Goal: Information Seeking & Learning: Find specific fact

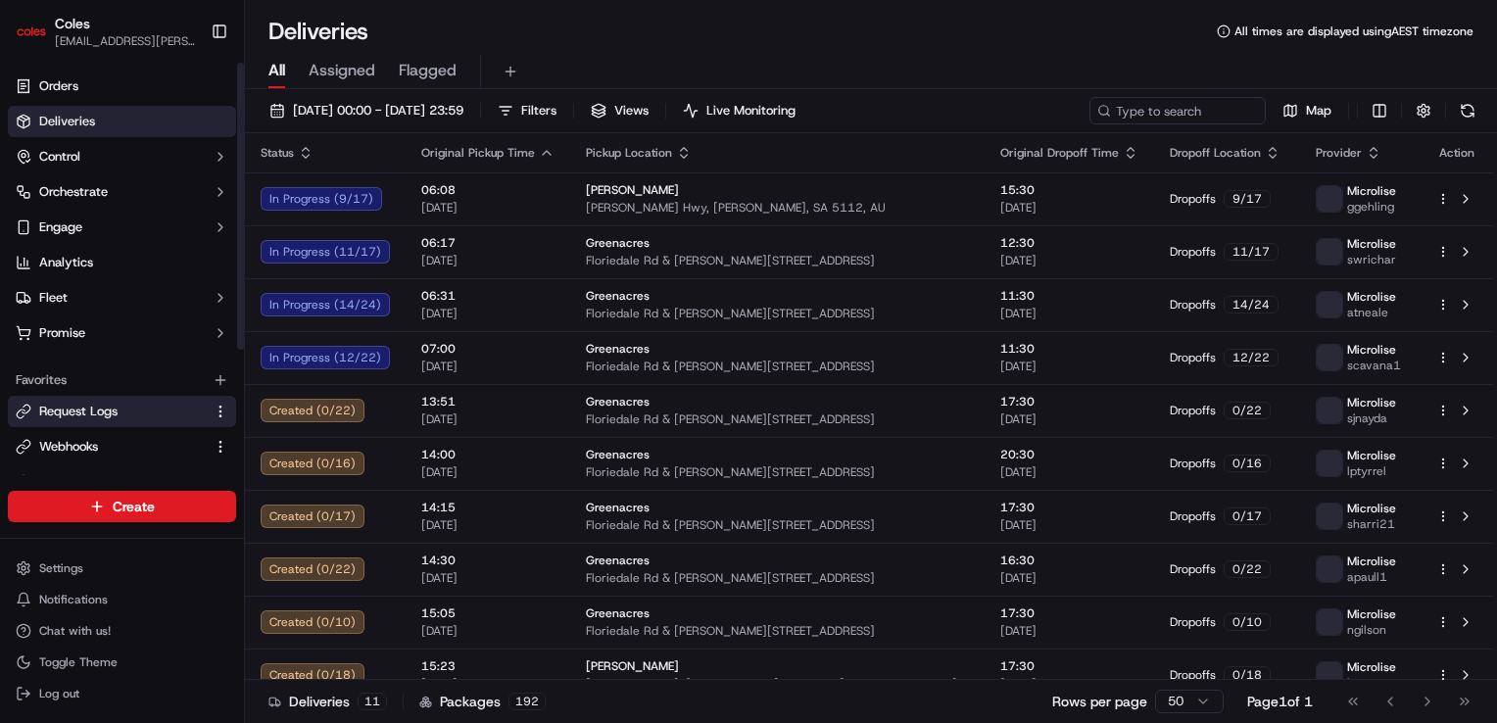
click at [95, 420] on button "Request Logs" at bounding box center [122, 411] width 228 height 31
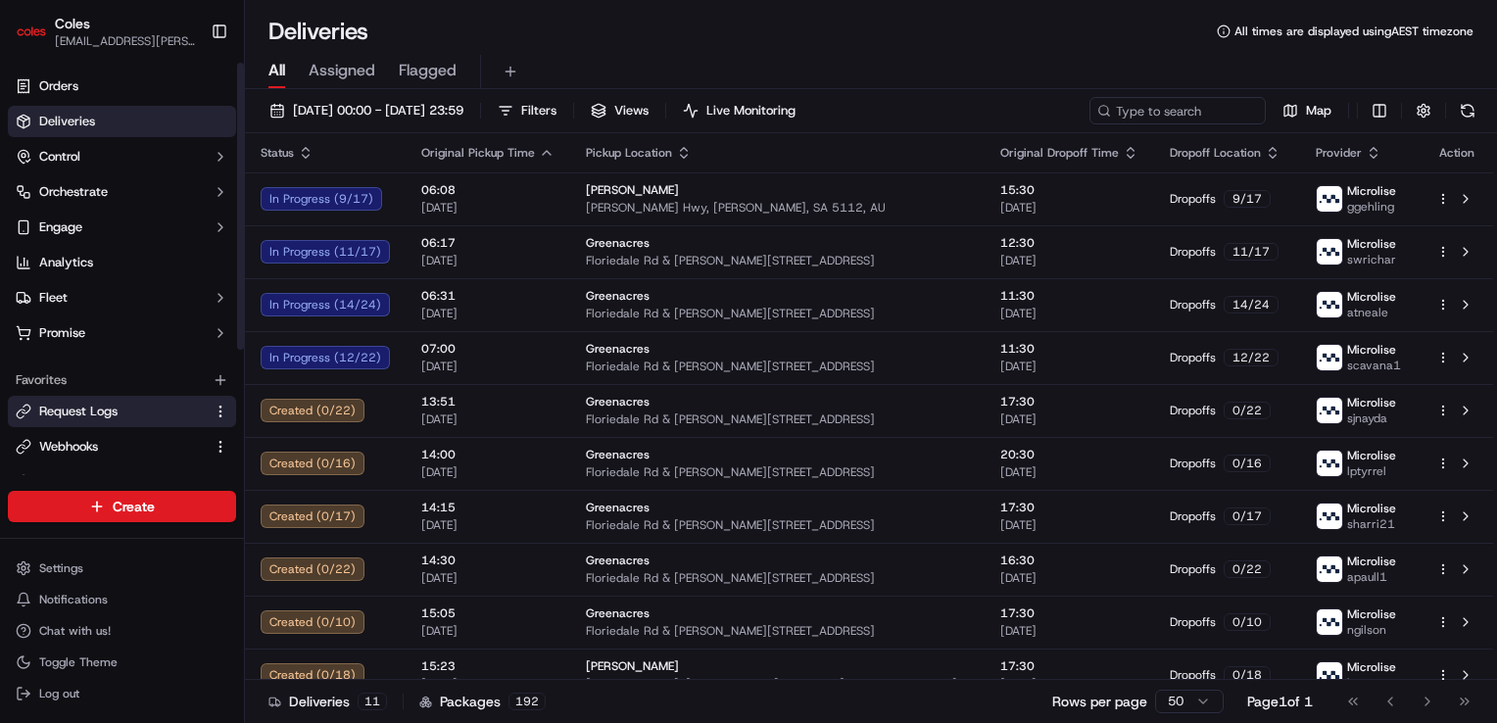
click at [89, 412] on span "Request Logs" at bounding box center [78, 412] width 78 height 18
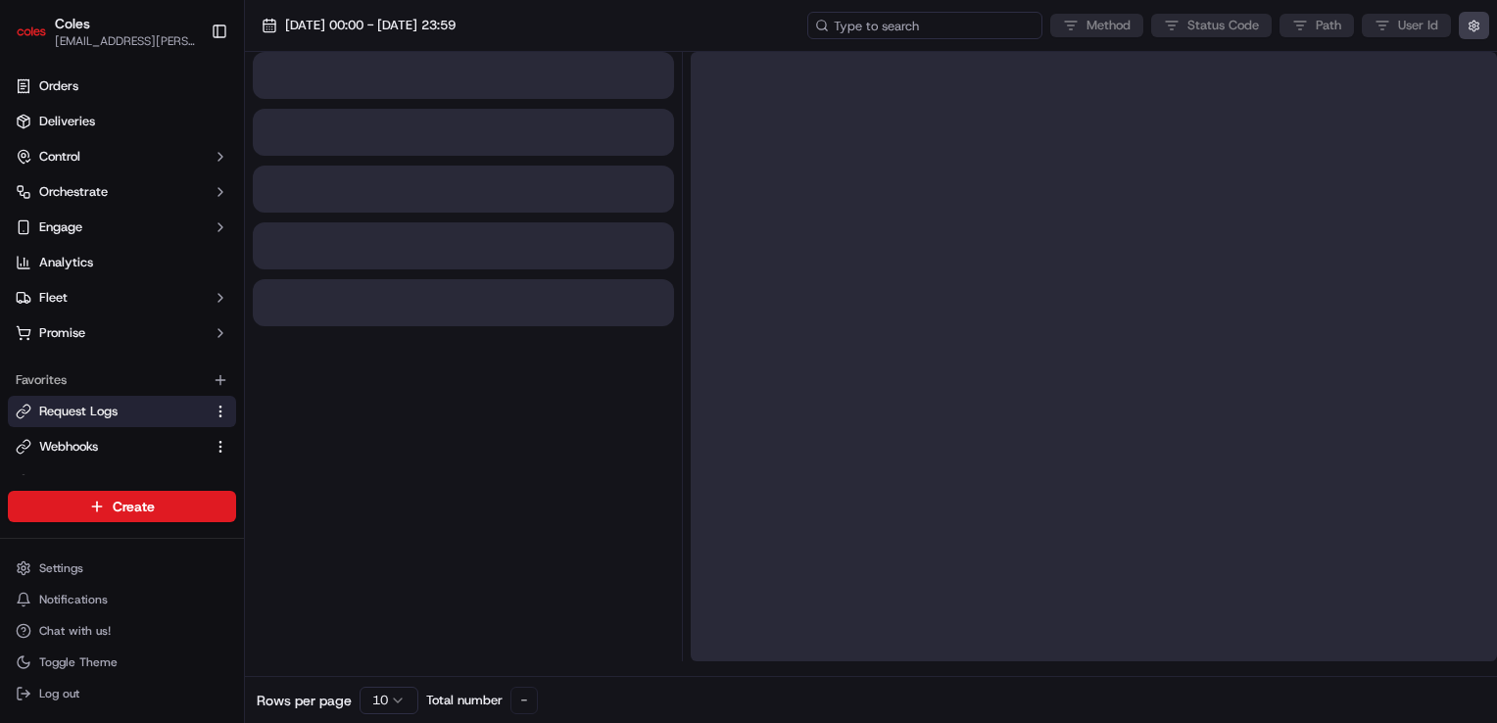
click at [939, 21] on input at bounding box center [924, 25] width 235 height 27
paste input "1-68d1e3ef-6a44ddc536031a89054525ea"
type input "1-68d1e3ef-6a44ddc536031a89054525ea"
drag, startPoint x: 938, startPoint y: 3, endPoint x: 946, endPoint y: 36, distance: 34.2
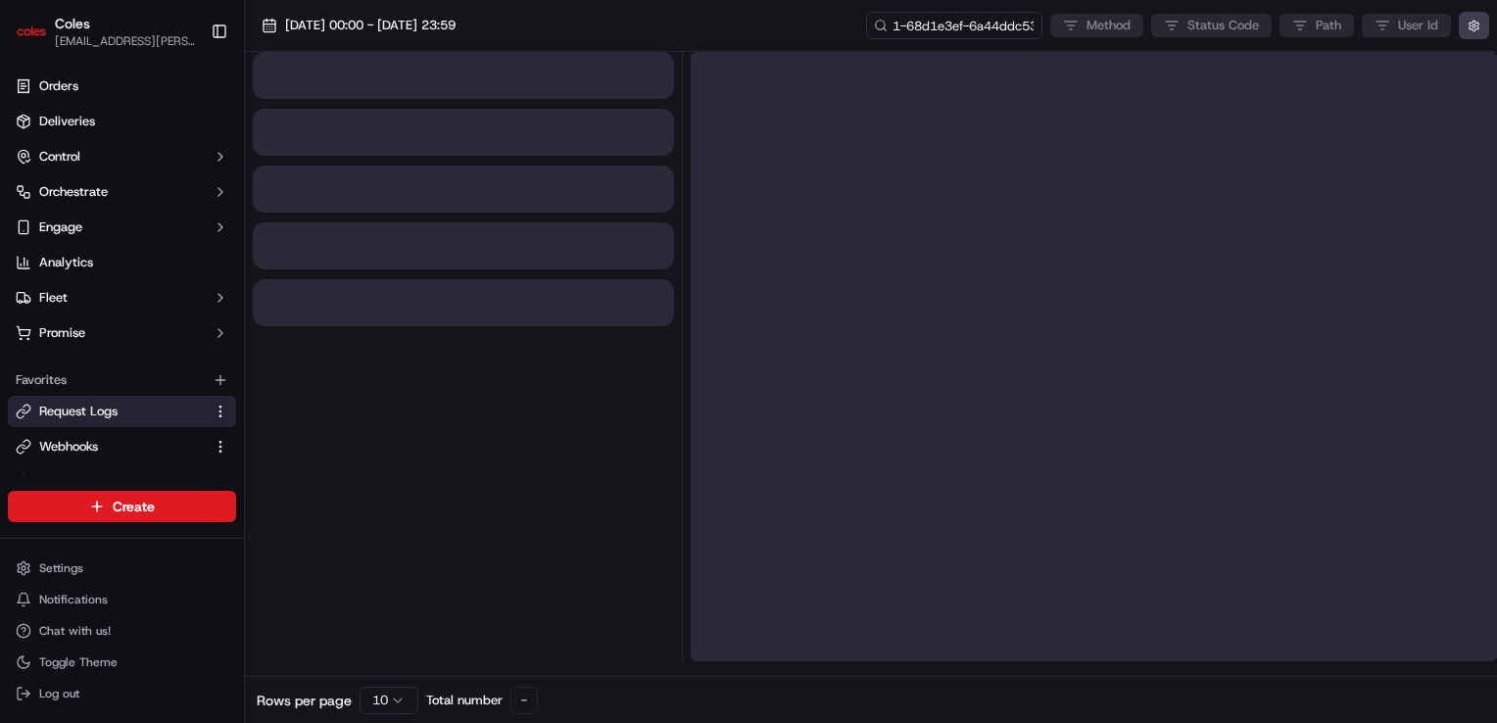
click at [938, 4] on div "[DATE] 00:00 - [DATE] 23:59 1-68d1e3ef-6a44ddc536031a89054525ea Method Status C…" at bounding box center [871, 26] width 1252 height 52
click at [949, 31] on input "1-68d1e3ef-6a44ddc536031a89054525ea" at bounding box center [924, 25] width 235 height 27
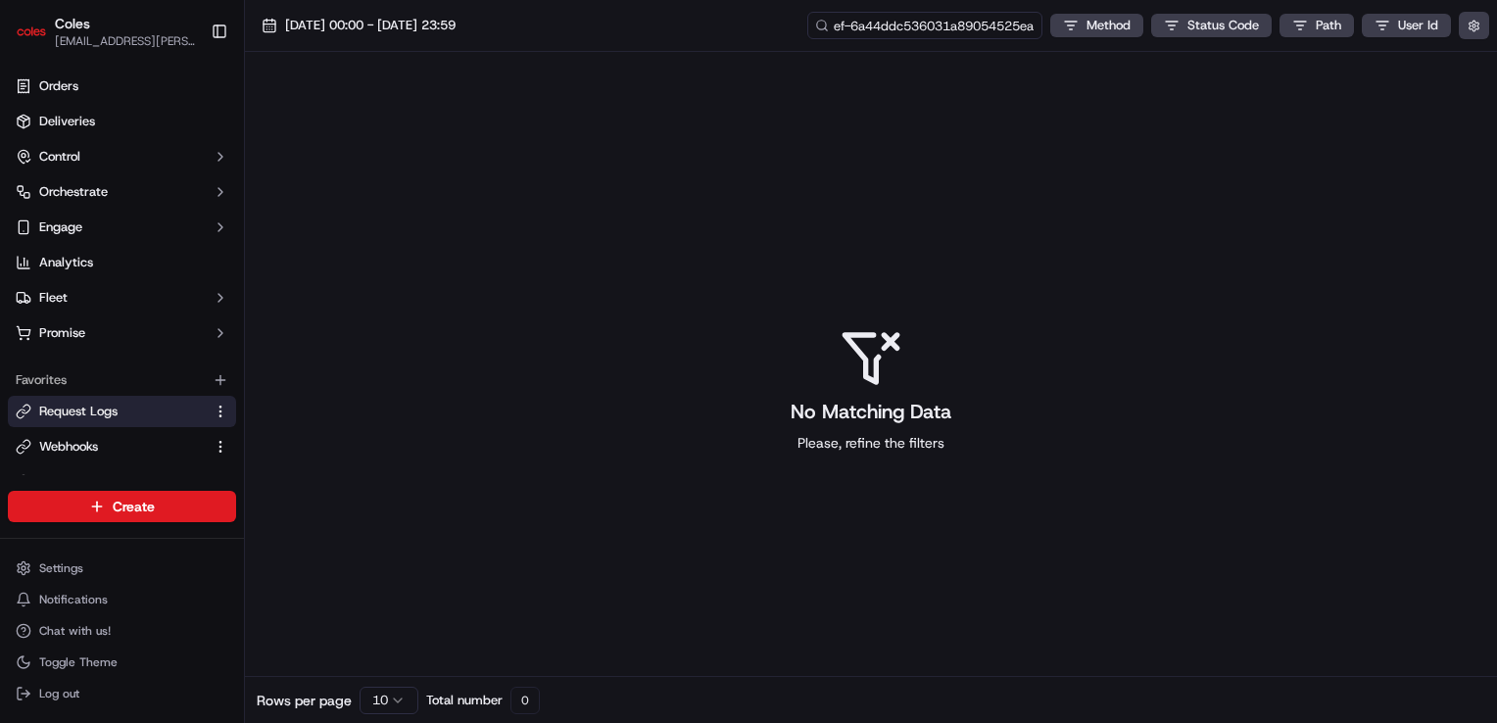
scroll to position [0, 71]
type input "1-68d1e3ef-6a44ddc536031a89054525ea"
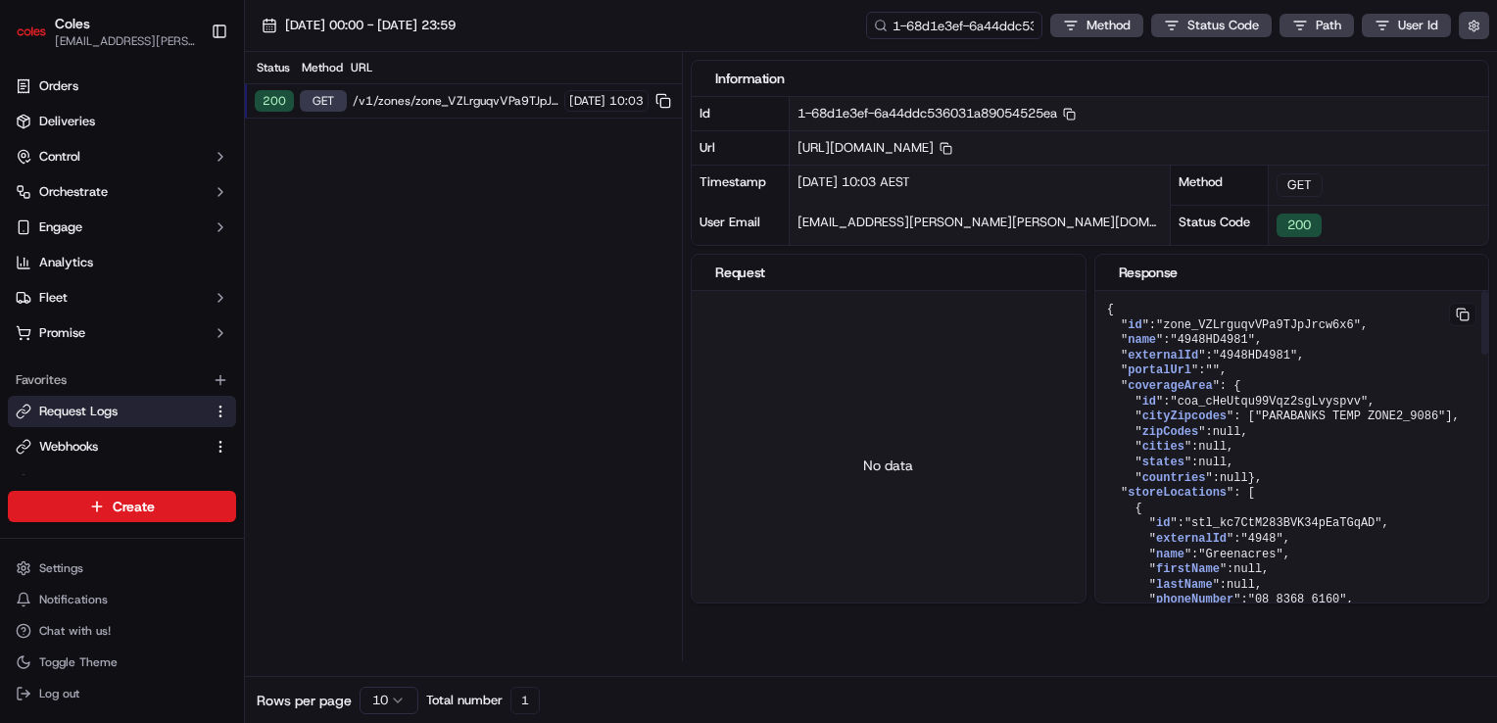
click at [1255, 423] on span ""PARABANKS TEMP ZONE2_9086"" at bounding box center [1350, 417] width 190 height 14
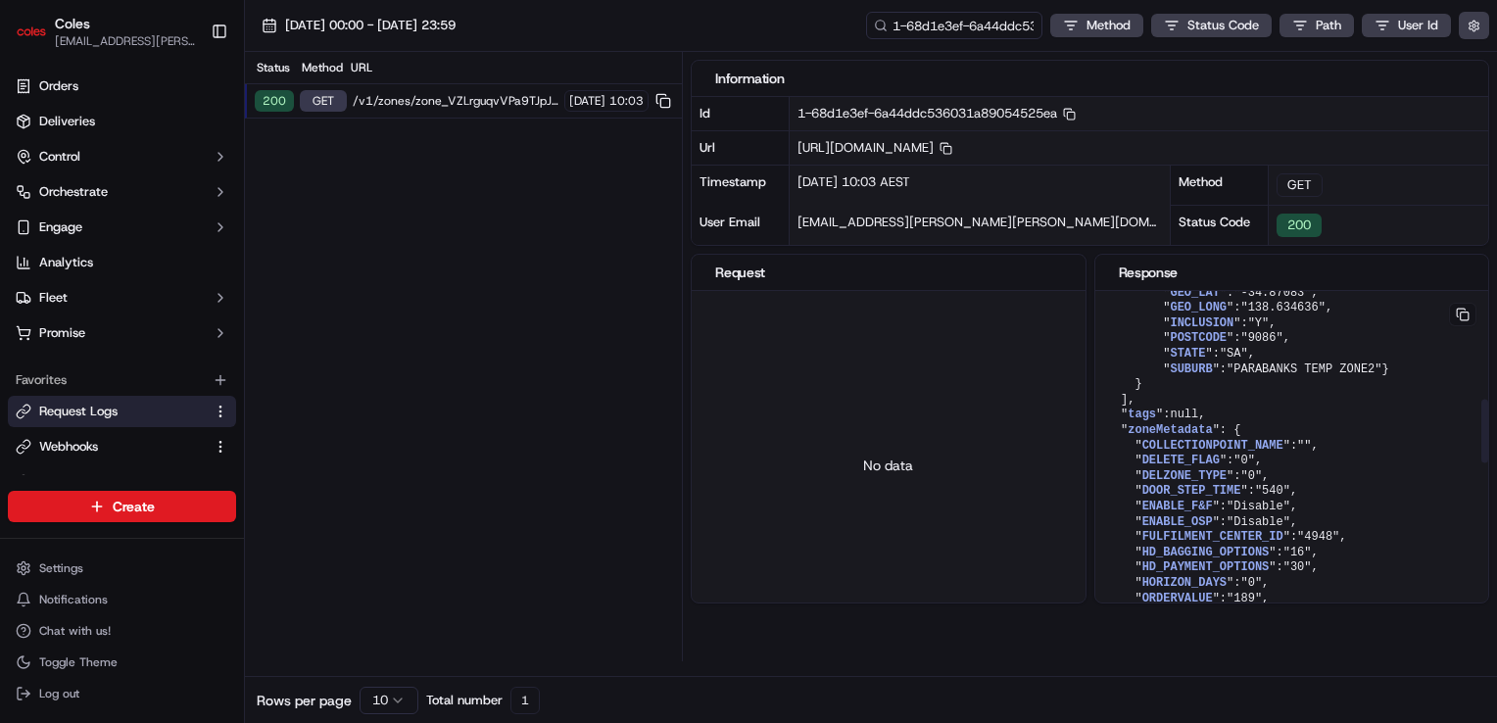
scroll to position [980, 0]
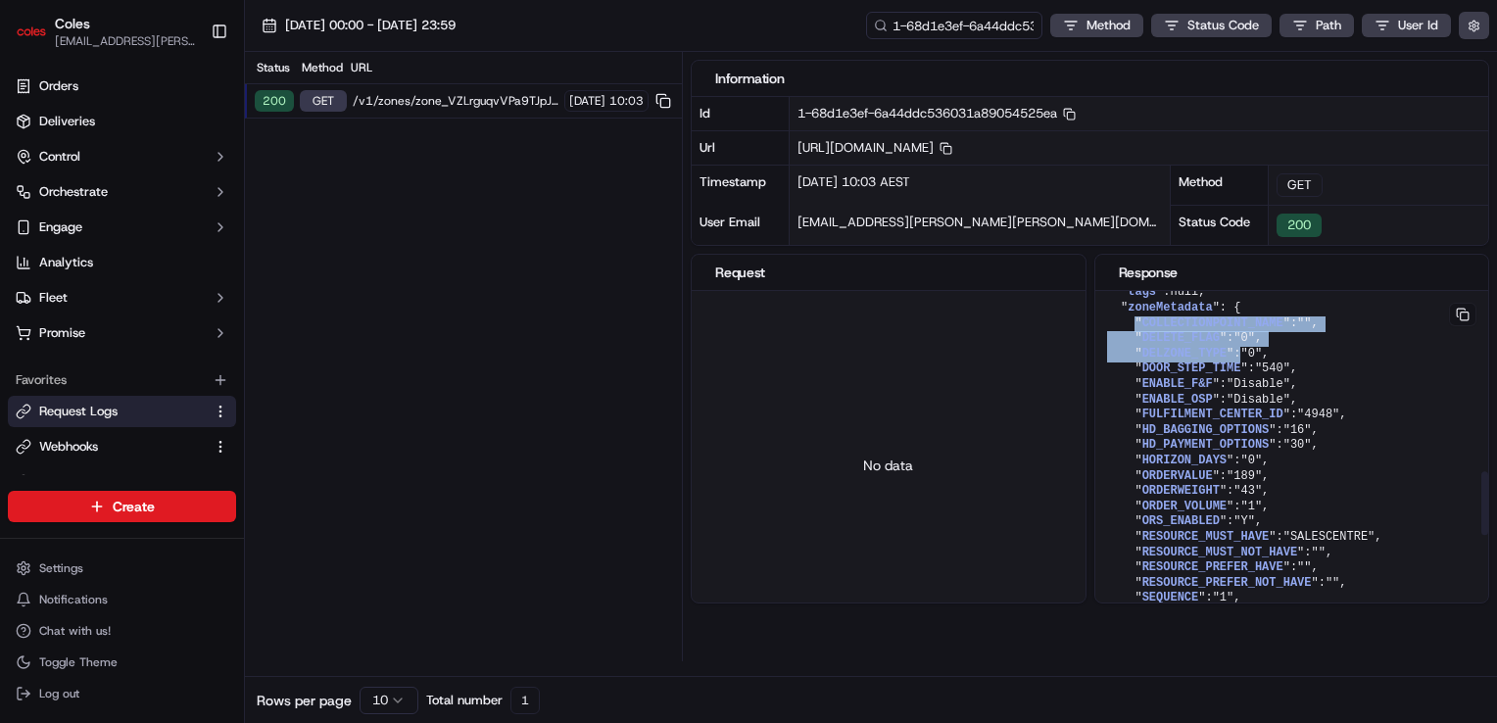
drag, startPoint x: 1129, startPoint y: 378, endPoint x: 1231, endPoint y: 419, distance: 109.9
click at [1231, 419] on pre "{ " id ": "zone_VZLrguqvVPa9TJpJrcw6x6" , " name ": "4948HD4981" , " externalId…" at bounding box center [1292, 209] width 393 height 1796
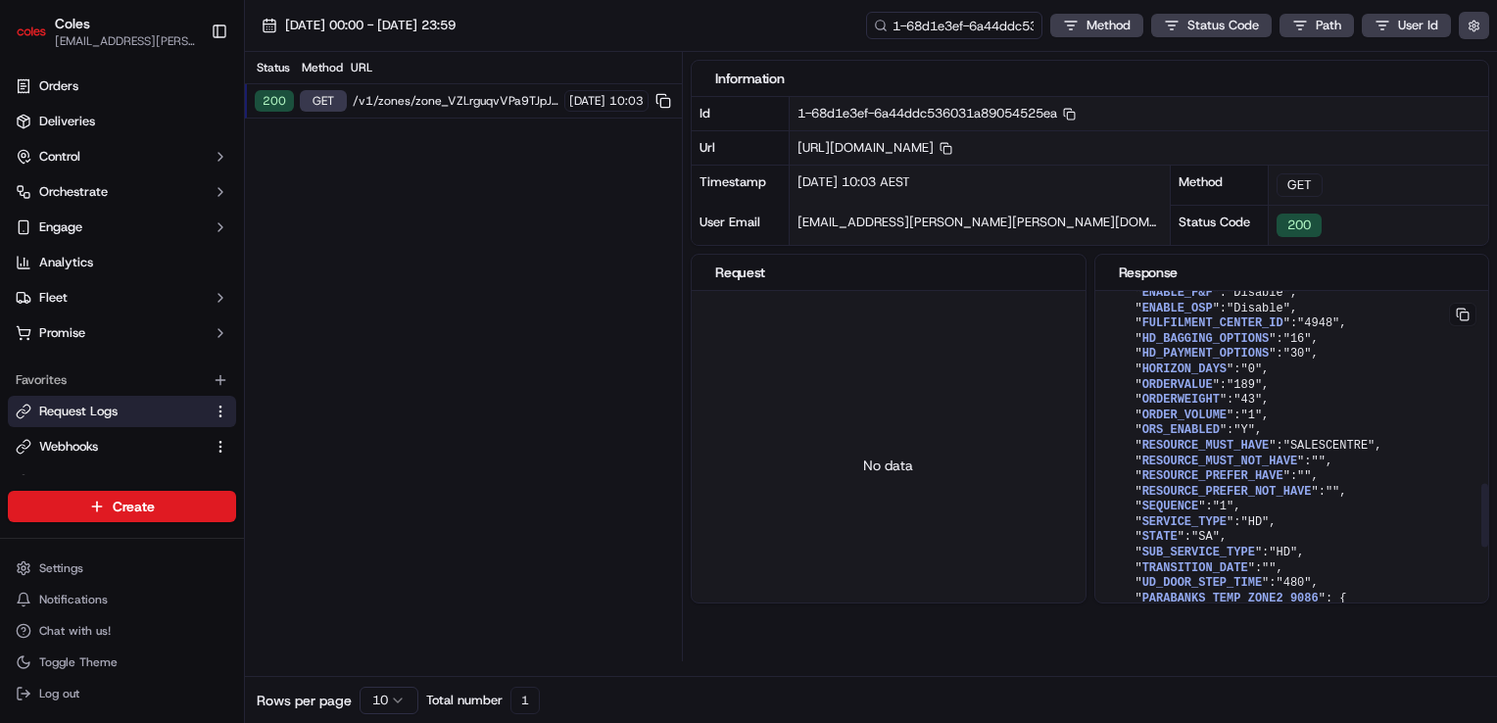
scroll to position [1176, 0]
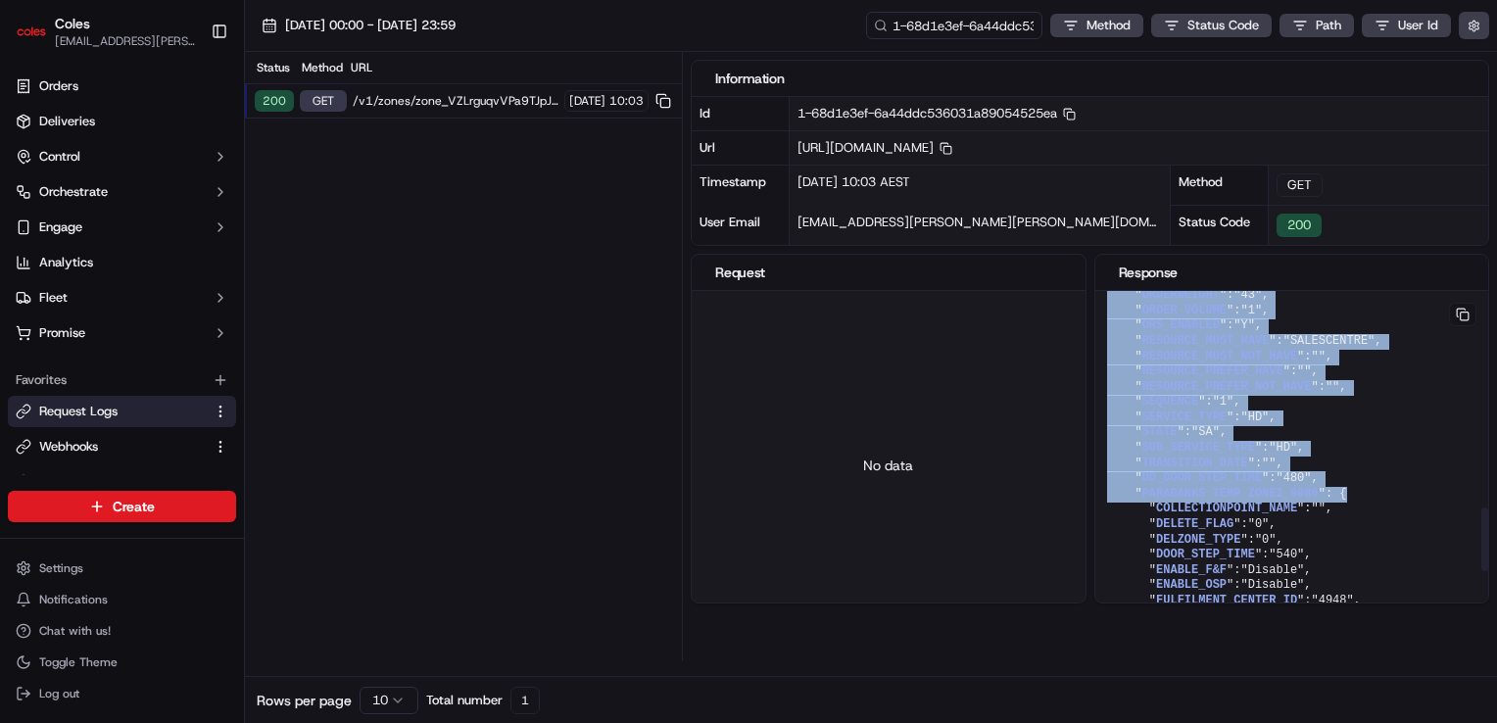
click at [1334, 551] on pre "{ " id ": "zone_VZLrguqvVPa9TJpJrcw6x6" , " name ": "4948HD4981" , " externalId…" at bounding box center [1292, 13] width 393 height 1796
drag, startPoint x: 1334, startPoint y: 551, endPoint x: 1343, endPoint y: 539, distance: 15.3
click at [1343, 539] on pre "{ " id ": "zone_VZLrguqvVPa9TJpJrcw6x6" , " name ": "4948HD4981" , " externalId…" at bounding box center [1292, 13] width 393 height 1796
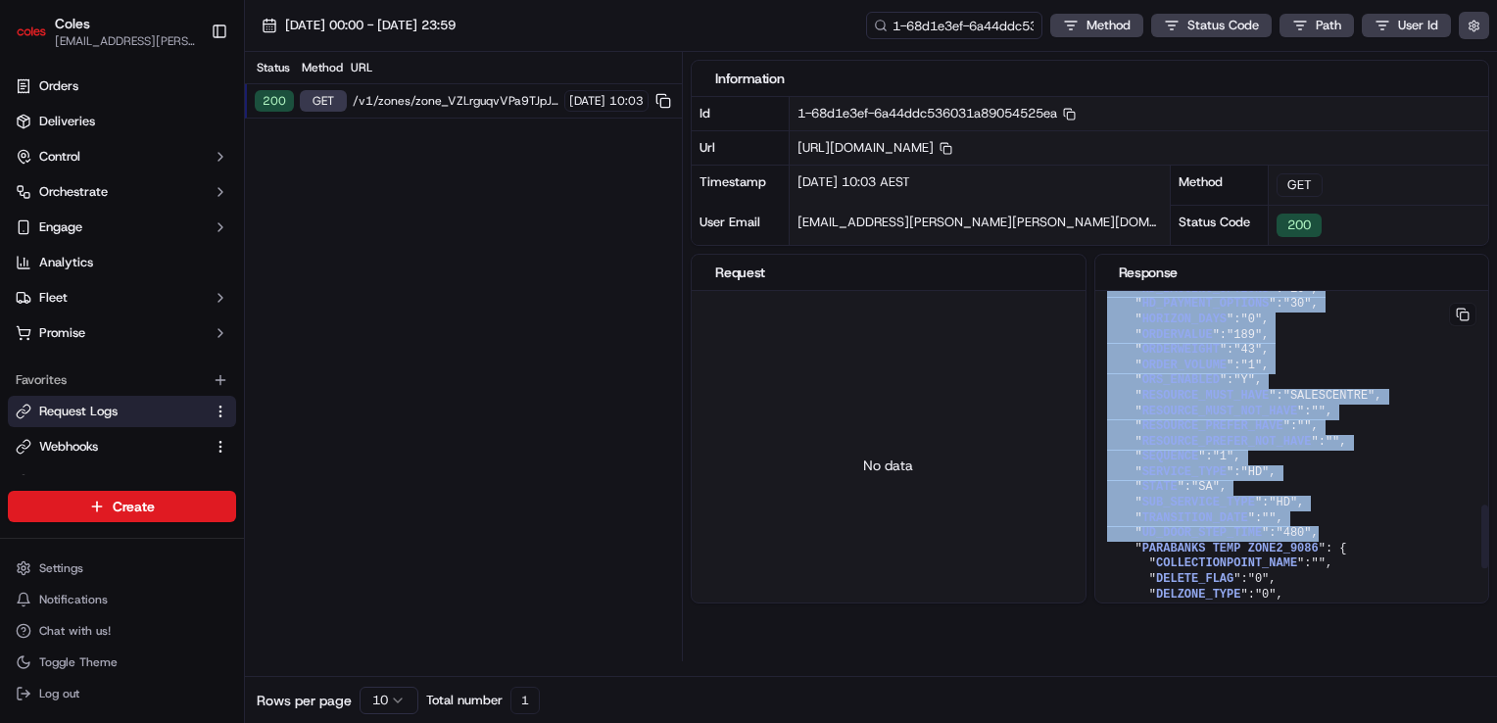
scroll to position [1078, 0]
